Goal: Information Seeking & Learning: Learn about a topic

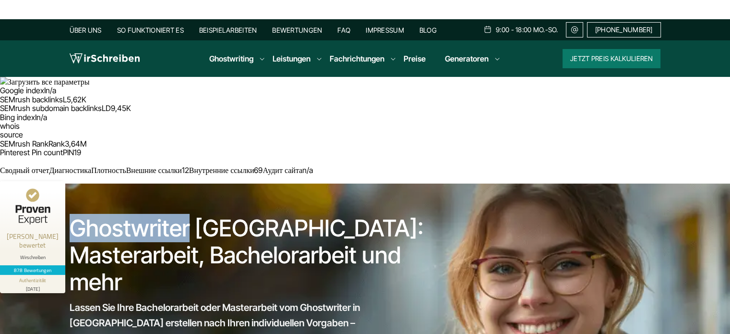
drag, startPoint x: 177, startPoint y: 120, endPoint x: 74, endPoint y: 126, distance: 103.4
click at [74, 215] on h1 "Ghostwriter [GEOGRAPHIC_DATA]: Masterarbeit, Bachelorarbeit und mehr" at bounding box center [250, 255] width 361 height 81
copy h1 "Ghostwriter"
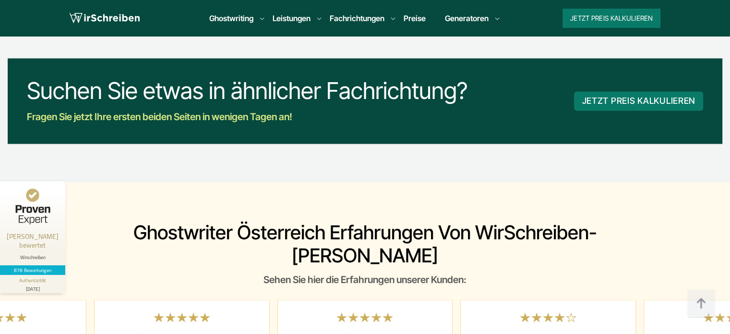
scroll to position [7106, 0]
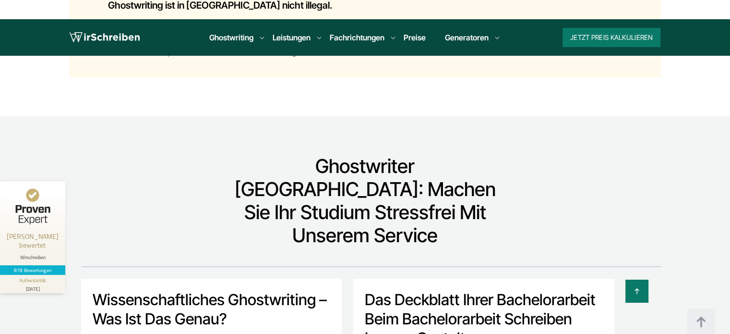
scroll to position [7011, 0]
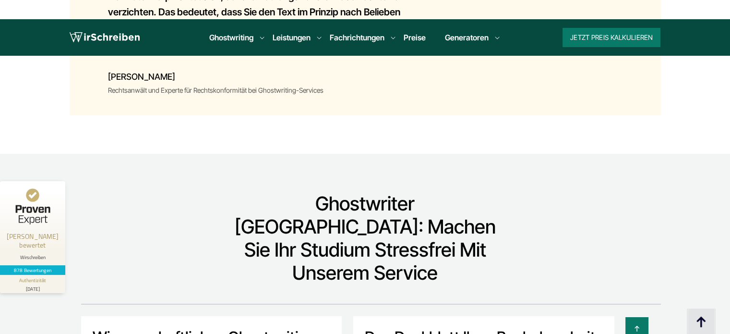
click at [701, 323] on img at bounding box center [701, 322] width 29 height 29
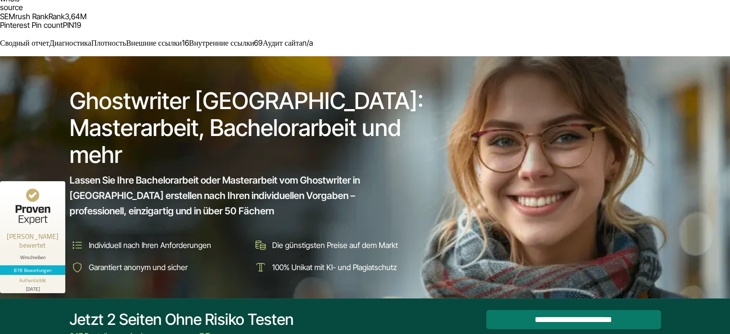
scroll to position [144, 0]
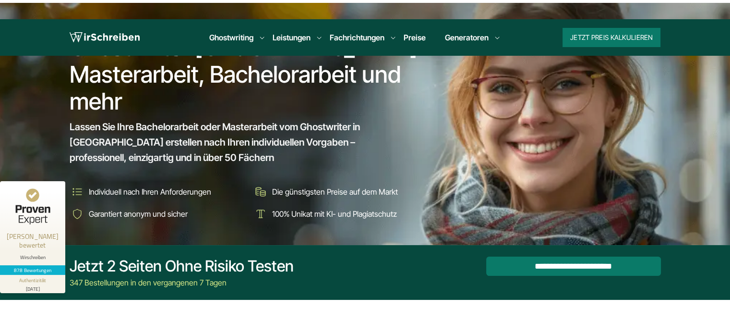
drag, startPoint x: 675, startPoint y: 161, endPoint x: 516, endPoint y: 182, distance: 160.3
click at [516, 245] on section "**********" at bounding box center [365, 272] width 730 height 55
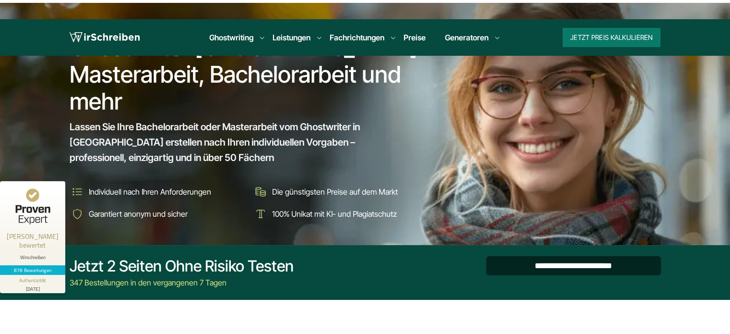
drag, startPoint x: 499, startPoint y: 221, endPoint x: 497, endPoint y: 152, distance: 68.7
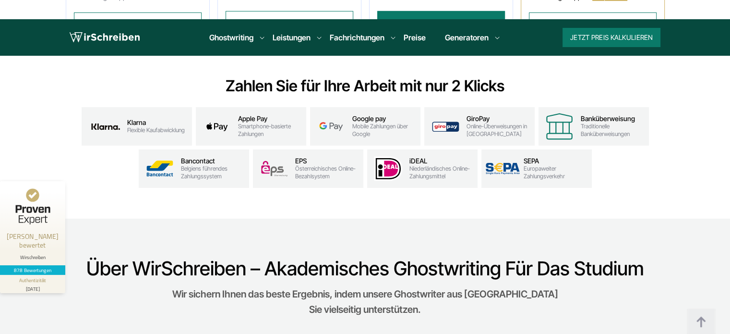
scroll to position [3217, 0]
